Goal: Information Seeking & Learning: Understand process/instructions

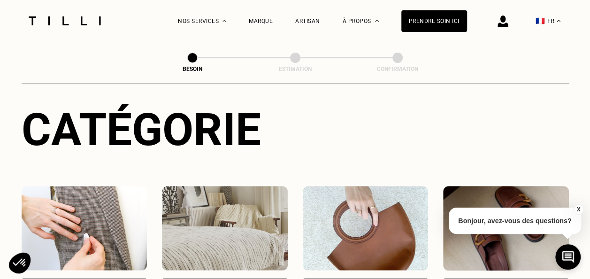
scroll to position [188, 0]
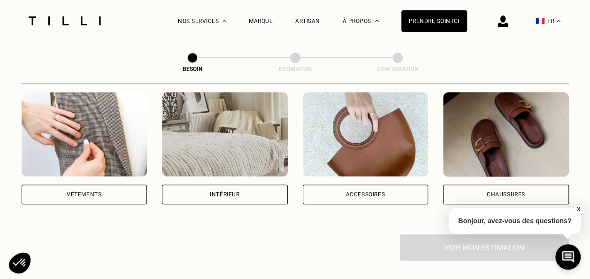
click at [94, 191] on div "Vêtements" at bounding box center [84, 194] width 35 height 6
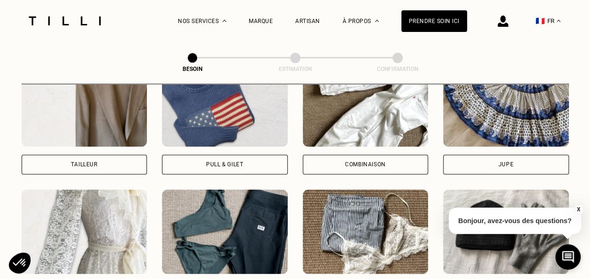
scroll to position [682, 0]
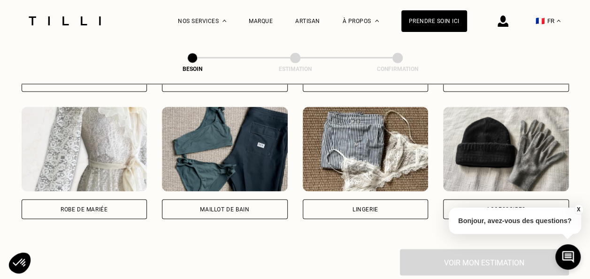
click at [95, 206] on div "Robe de mariée" at bounding box center [84, 209] width 47 height 6
select select "FR"
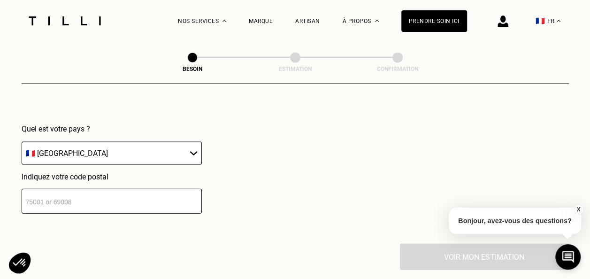
scroll to position [910, 0]
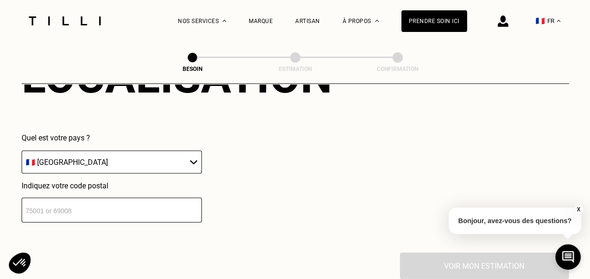
click at [115, 202] on input "number" at bounding box center [112, 210] width 180 height 25
type input "11100"
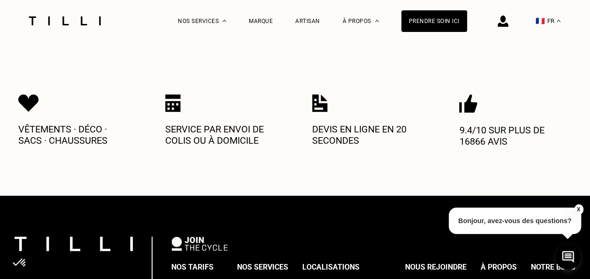
scroll to position [1237, 0]
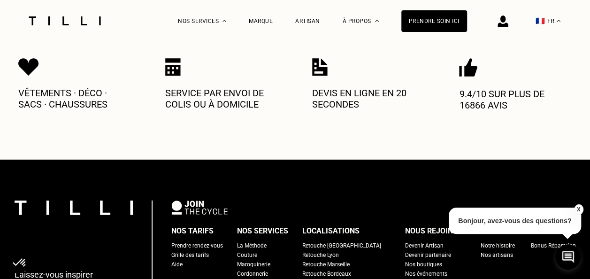
click at [209, 250] on div "Grille des tarifs" at bounding box center [190, 254] width 38 height 9
select select "FR"
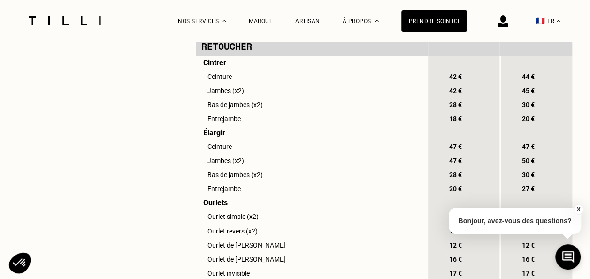
scroll to position [563, 0]
